Goal: Transaction & Acquisition: Purchase product/service

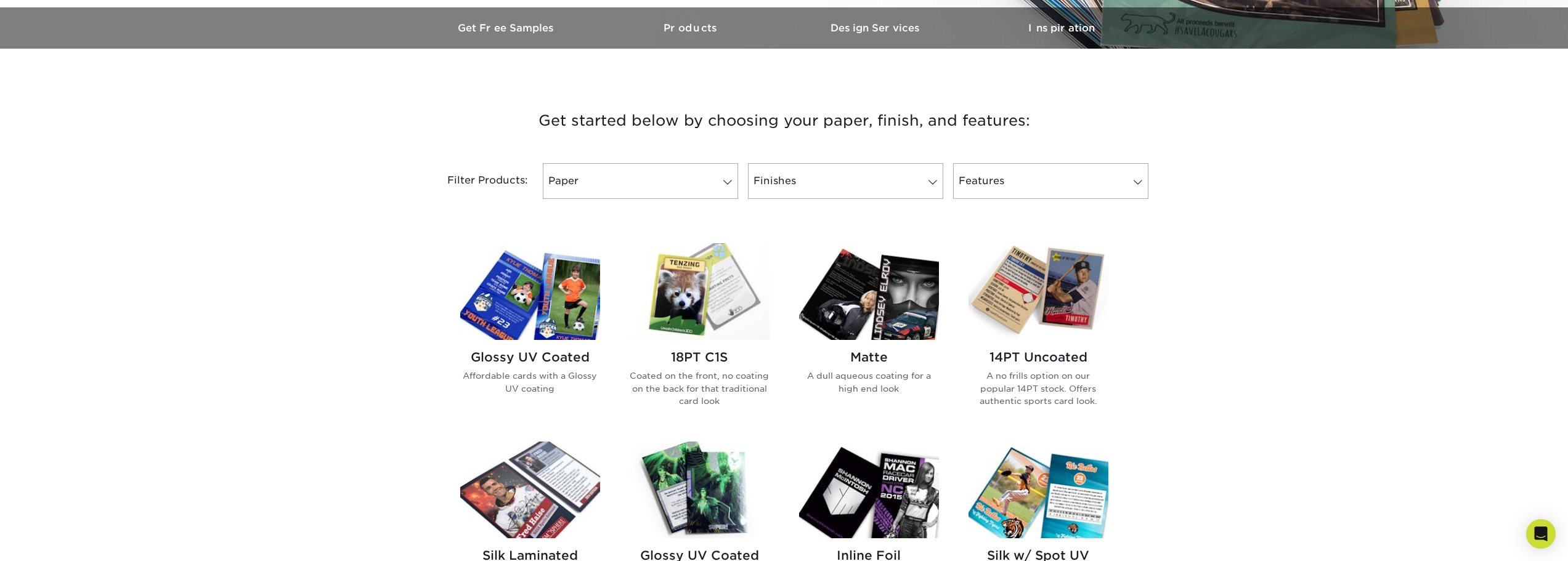
scroll to position [308, 0]
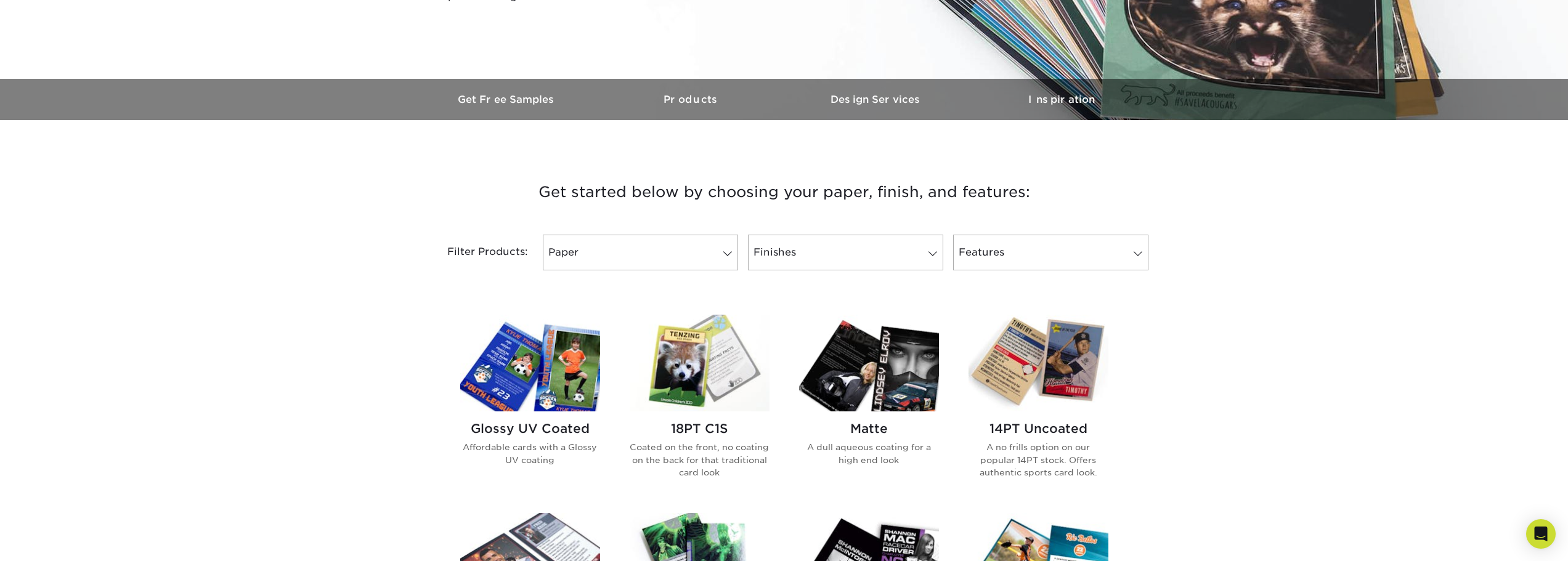
click at [1055, 357] on img at bounding box center [1038, 363] width 140 height 97
